Goal: Navigation & Orientation: Find specific page/section

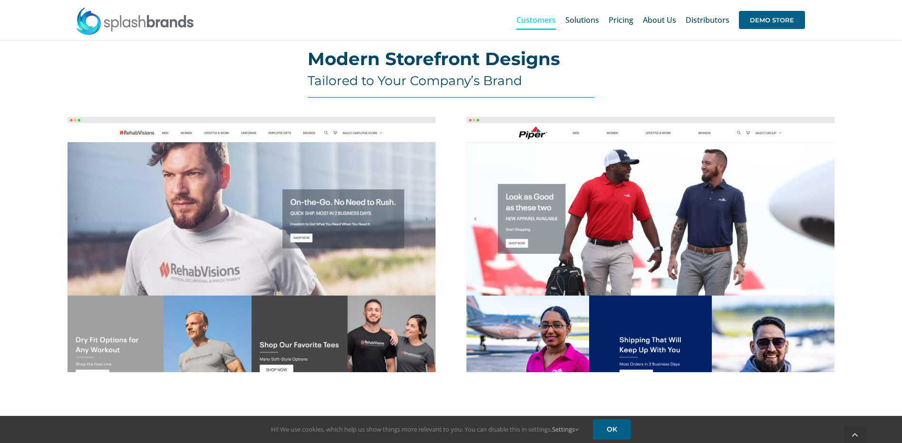
scroll to position [333, 0]
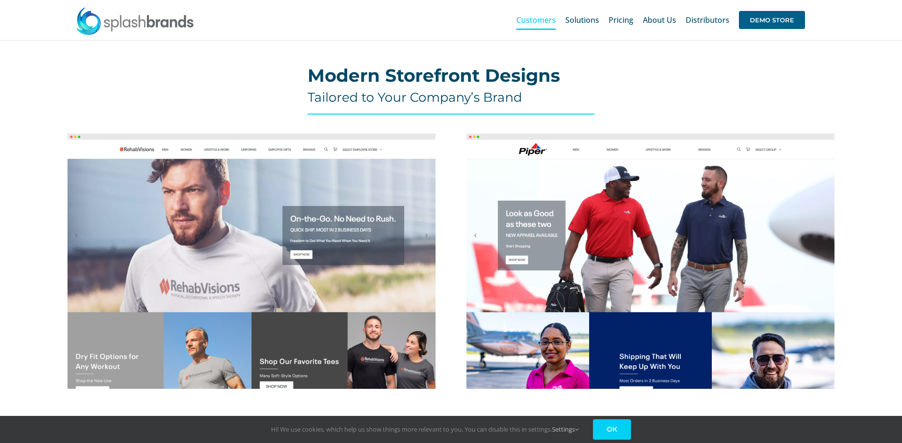
click at [610, 430] on link "OK" at bounding box center [612, 429] width 38 height 20
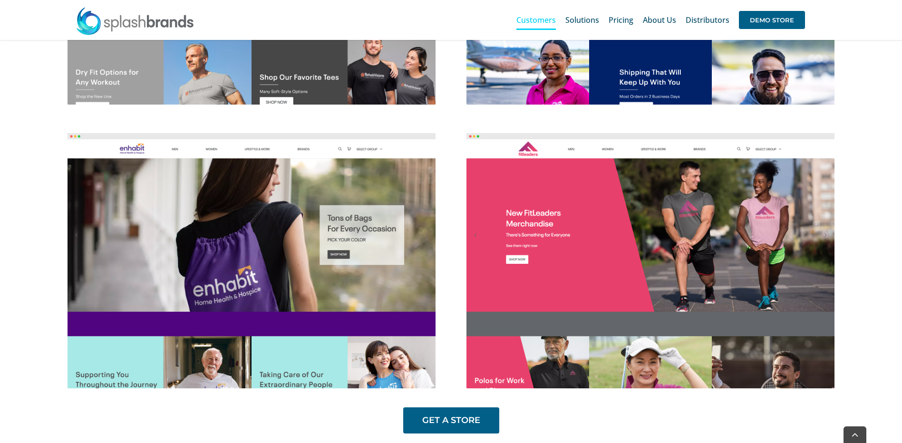
scroll to position [618, 0]
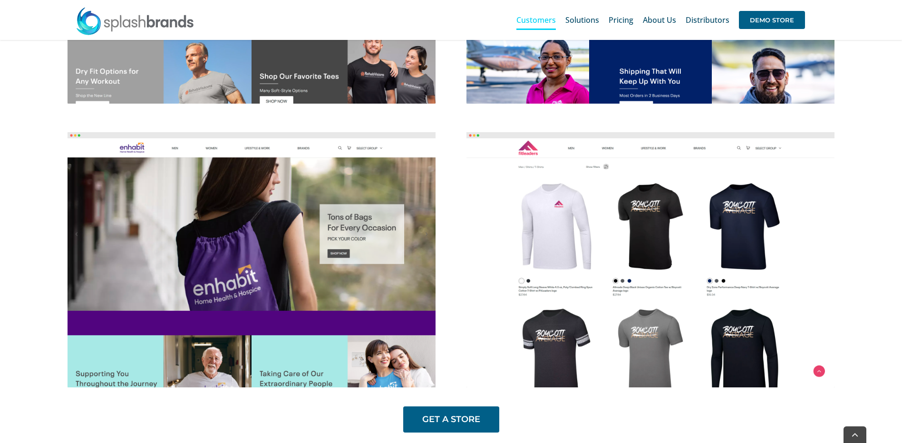
click at [661, 328] on img at bounding box center [650, 259] width 368 height 255
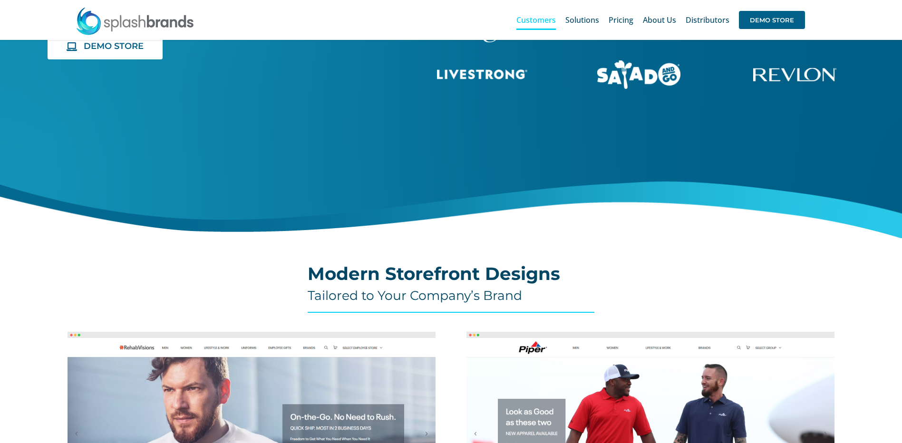
scroll to position [0, 0]
